Goal: Transaction & Acquisition: Register for event/course

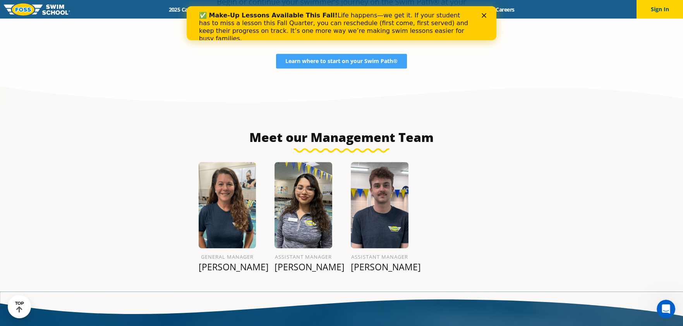
scroll to position [852, 0]
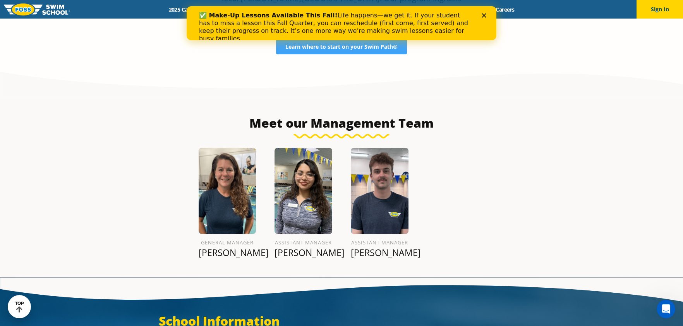
click at [381, 177] on img at bounding box center [380, 191] width 58 height 86
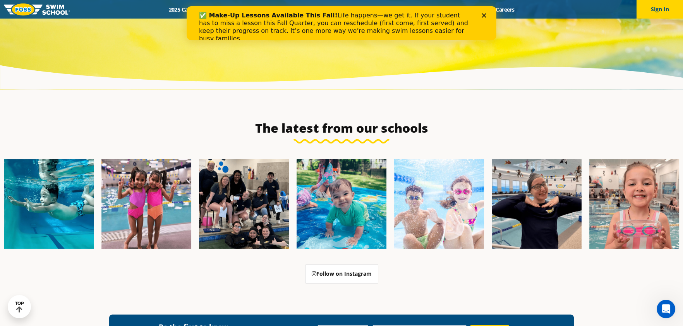
scroll to position [2643, 0]
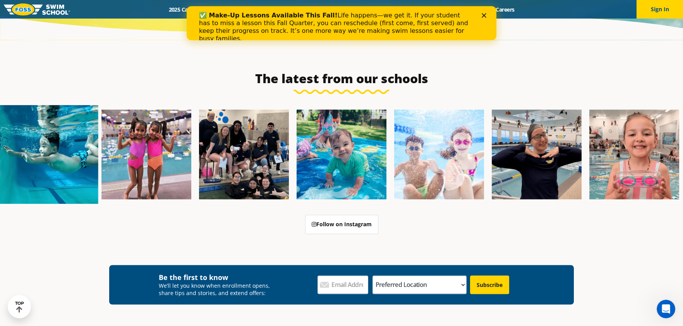
click at [53, 124] on img at bounding box center [48, 154] width 99 height 99
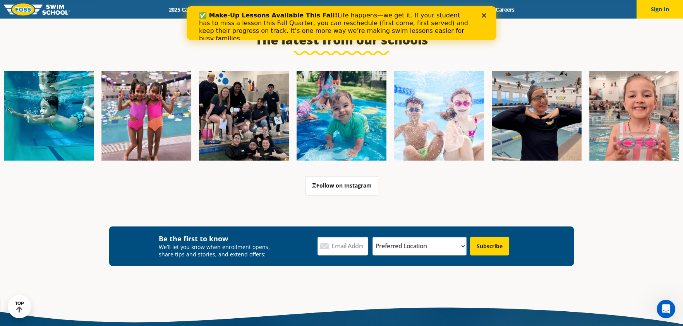
click at [487, 15] on div "Close" at bounding box center [486, 15] width 8 height 5
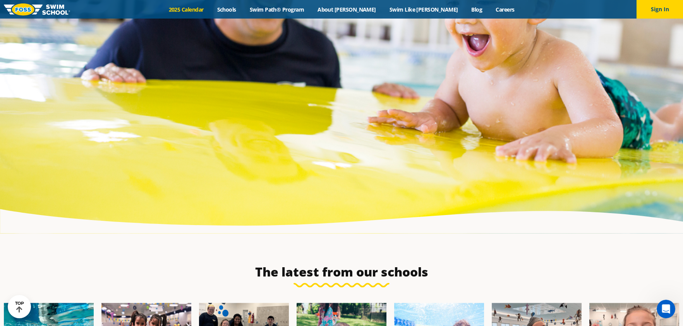
scroll to position [2439, 0]
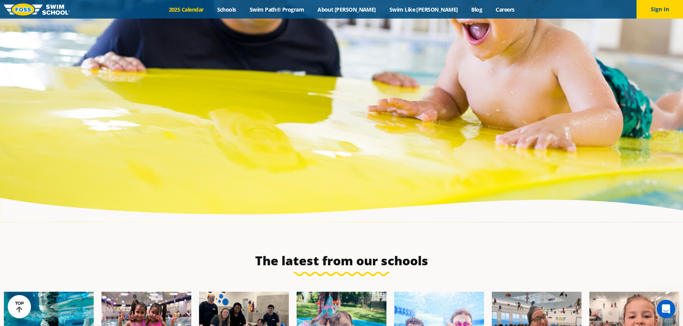
click at [210, 10] on link "2025 Calendar" at bounding box center [186, 9] width 48 height 7
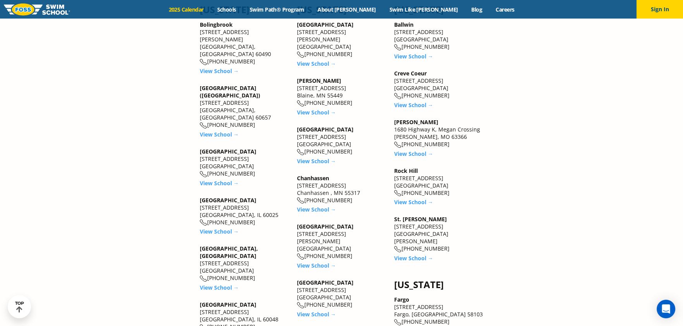
scroll to position [1007, 0]
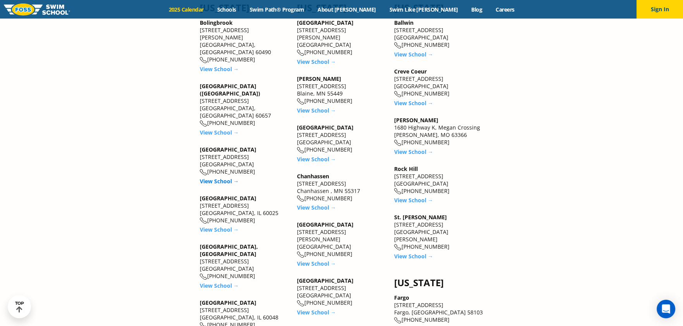
click at [221, 178] on link "View School →" at bounding box center [219, 181] width 39 height 7
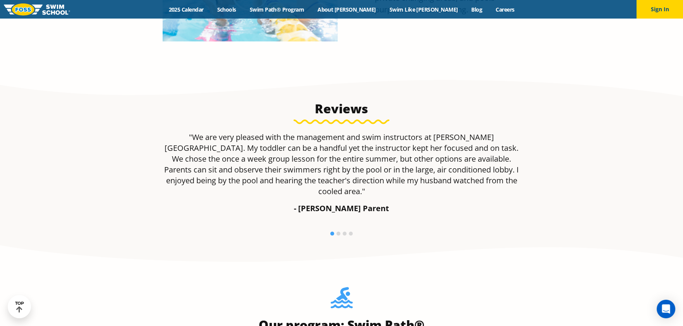
scroll to position [387, 0]
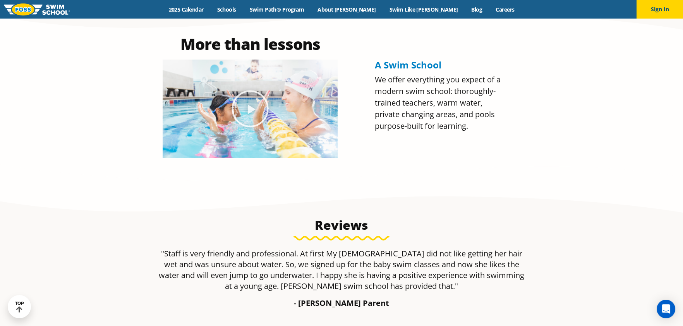
click at [423, 62] on span "A Swim School" at bounding box center [408, 64] width 67 height 13
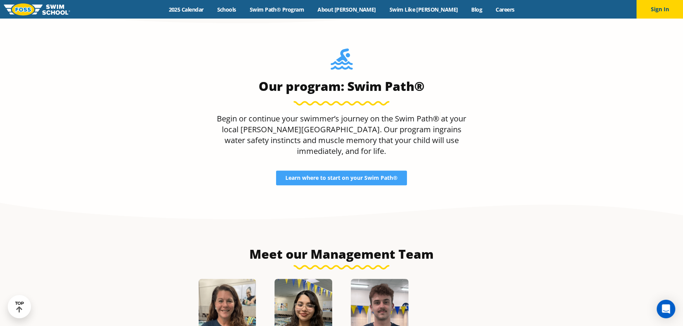
scroll to position [774, 0]
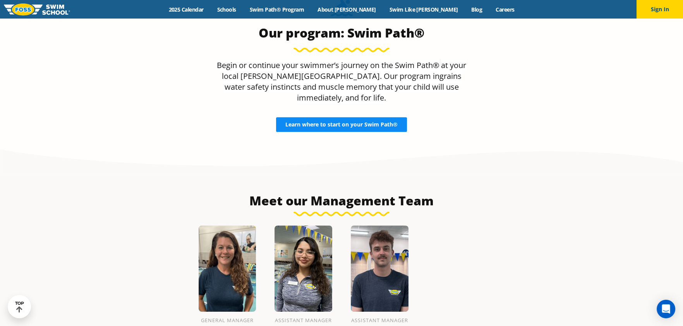
click at [337, 122] on span "Learn where to start on your Swim Path®" at bounding box center [341, 124] width 112 height 5
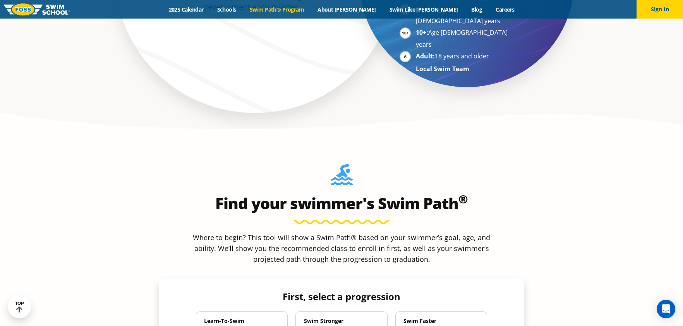
scroll to position [581, 0]
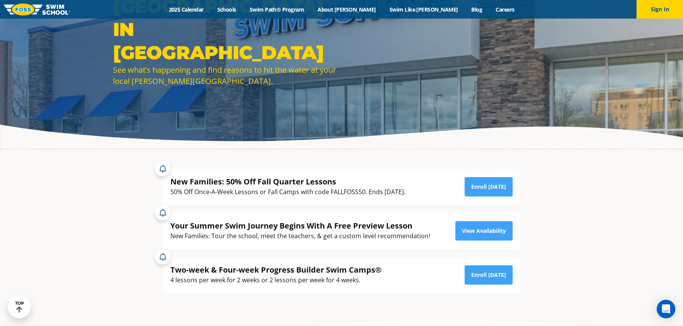
scroll to position [77, 0]
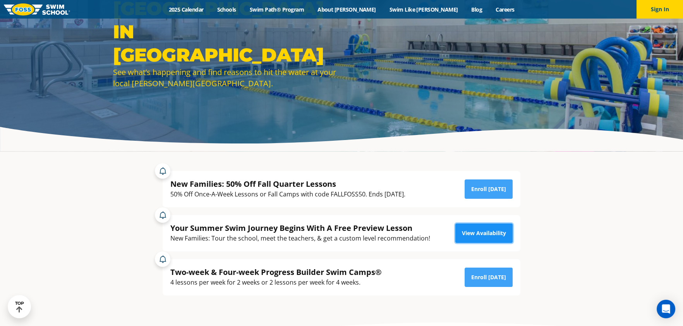
click at [456, 233] on link "View Availability" at bounding box center [483, 233] width 57 height 19
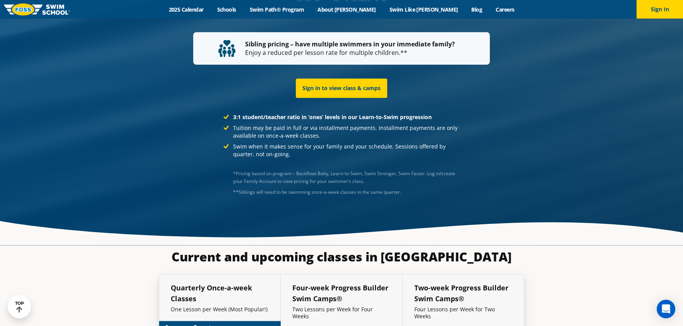
scroll to position [1626, 0]
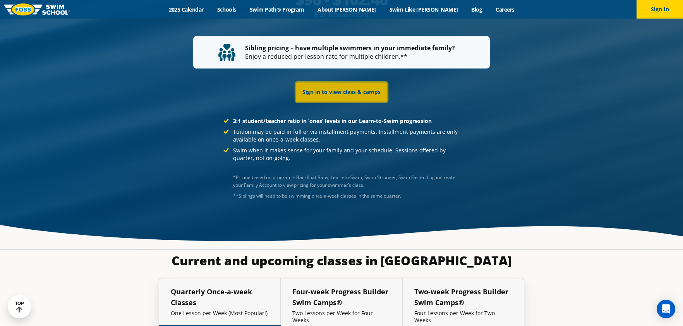
click at [370, 83] on link "Sign in to view class & camps" at bounding box center [341, 91] width 91 height 19
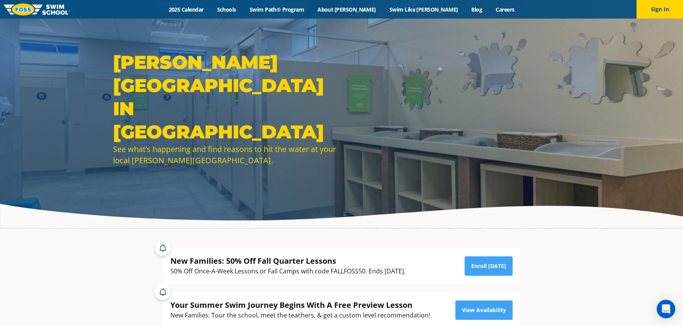
scroll to position [38, 0]
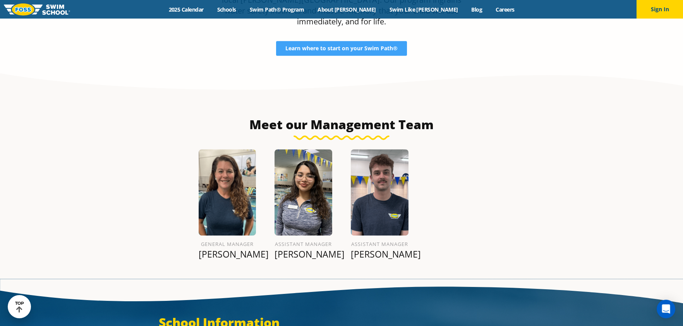
scroll to position [968, 0]
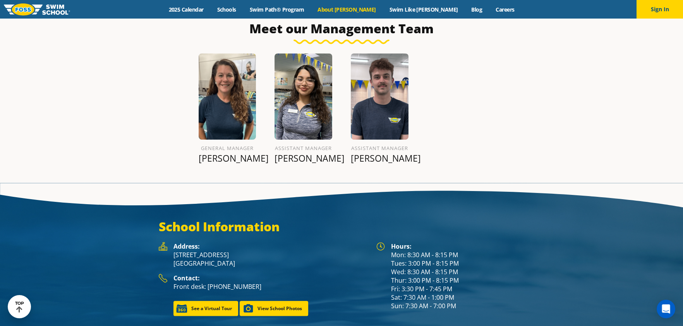
click at [364, 8] on link "About [PERSON_NAME]" at bounding box center [347, 9] width 72 height 7
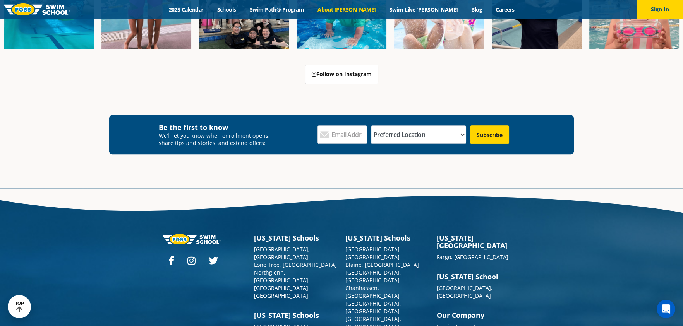
scroll to position [2002, 0]
click at [43, 15] on img at bounding box center [37, 9] width 66 height 12
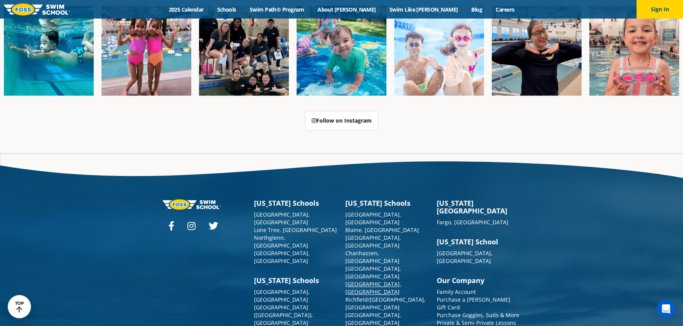
scroll to position [1945, 0]
